Goal: Use online tool/utility: Utilize a website feature to perform a specific function

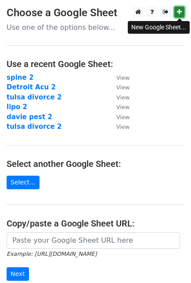
click at [182, 9] on link at bounding box center [179, 12] width 10 height 11
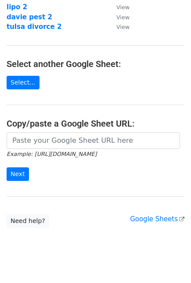
scroll to position [115, 0]
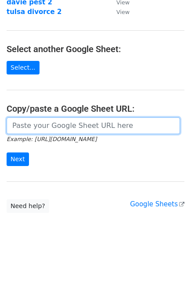
click at [101, 126] on input "url" at bounding box center [93, 125] width 173 height 17
paste input "https://docs.google.com/spreadsheets/d/1BziO_lDhWRYUfMGsHKhMePcToTuj9C9LbLnMToD…"
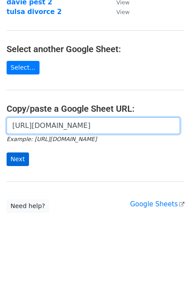
type input "https://docs.google.com/spreadsheets/d/1BziO_lDhWRYUfMGsHKhMePcToTuj9C9LbLnMToD…"
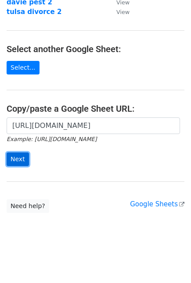
scroll to position [0, 0]
click at [17, 155] on input "Next" at bounding box center [18, 160] width 22 height 14
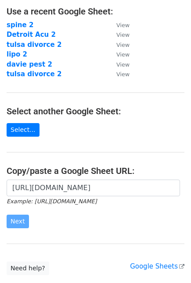
scroll to position [115, 0]
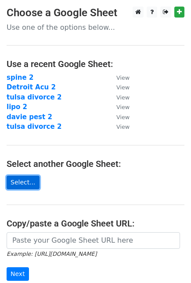
click at [27, 181] on link "Select..." at bounding box center [23, 183] width 33 height 14
click at [21, 181] on link "Select..." at bounding box center [23, 183] width 33 height 14
